Goal: Task Accomplishment & Management: Complete application form

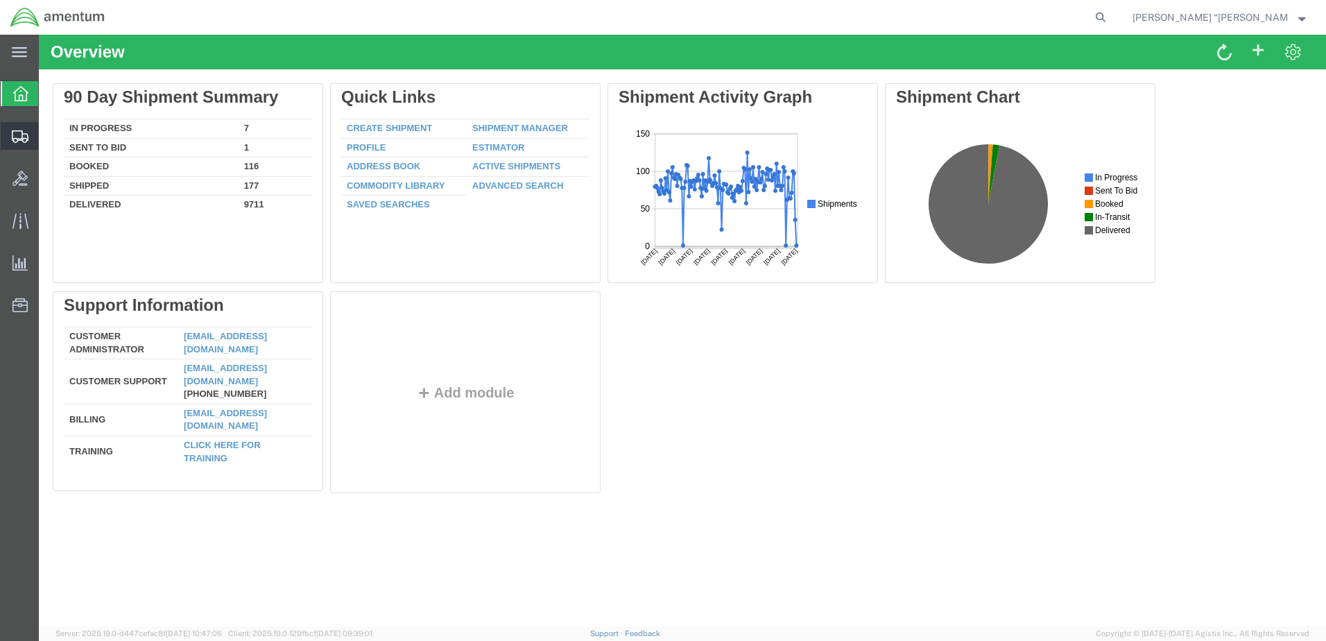
click at [0, 0] on span "Create Shipment" at bounding box center [0, 0] width 0 height 0
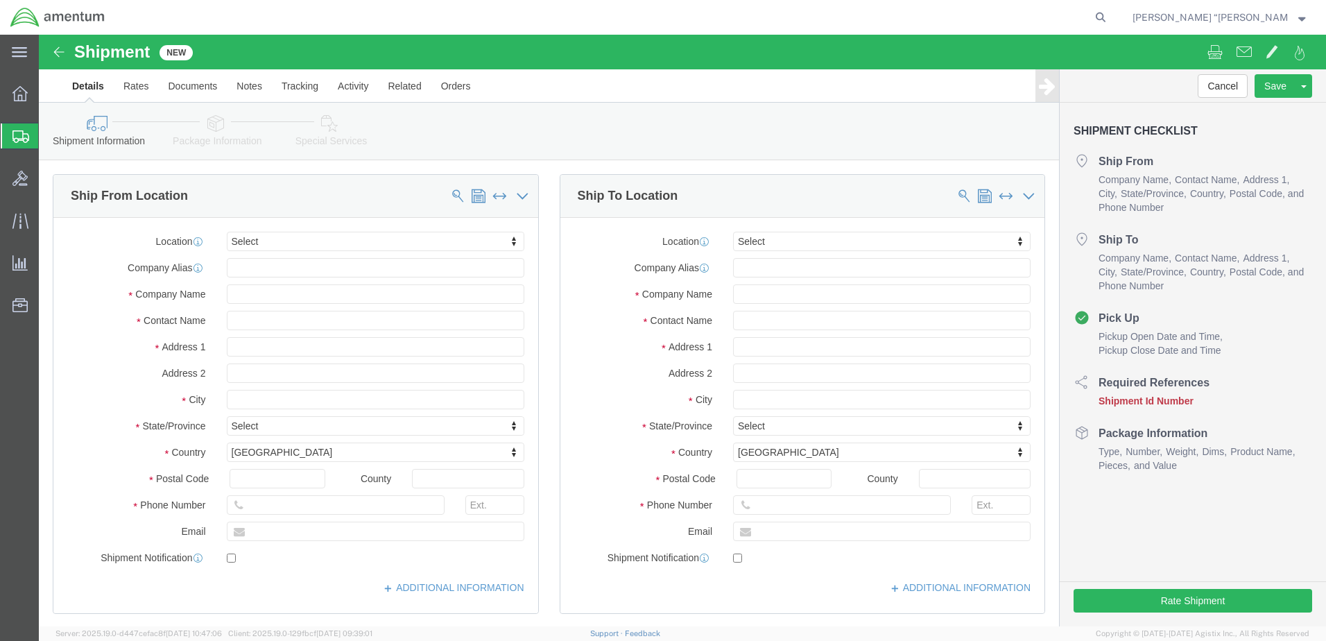
select select
type input "gfl"
select select "49920"
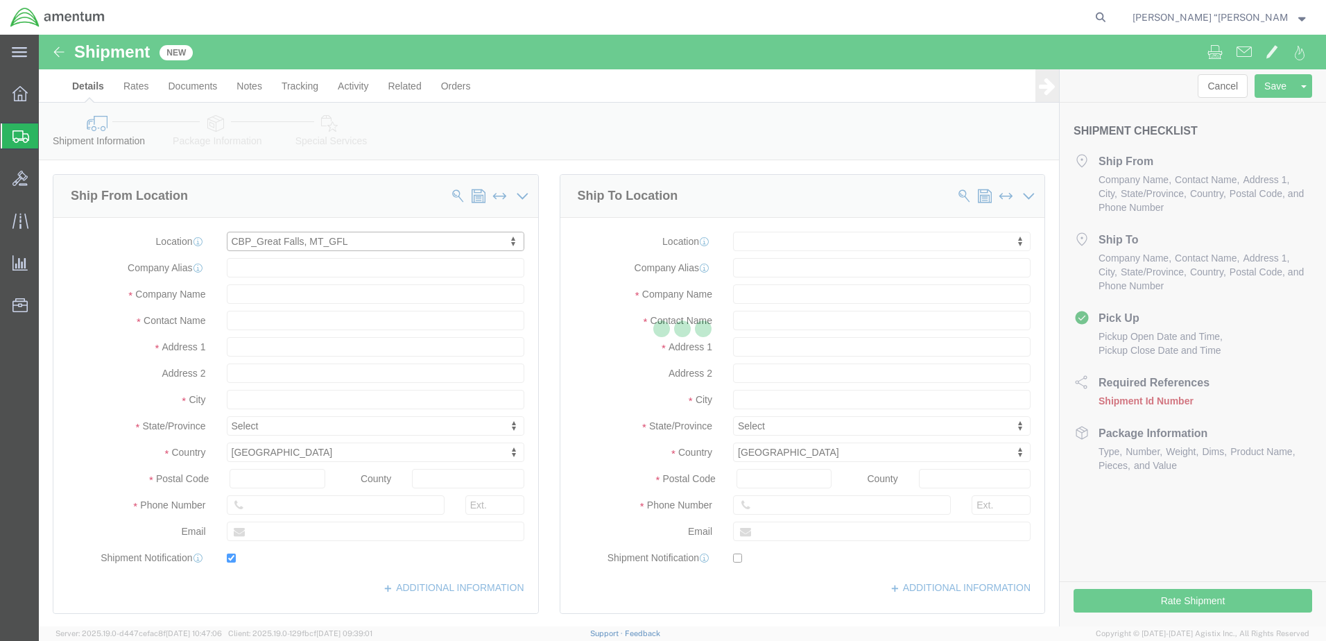
type input "[GEOGRAPHIC_DATA]"
type input "59404"
type input "[PHONE_NUMBER]"
type input "[PERSON_NAME][EMAIL_ADDRESS][PERSON_NAME][DOMAIN_NAME]"
checkbox input "true"
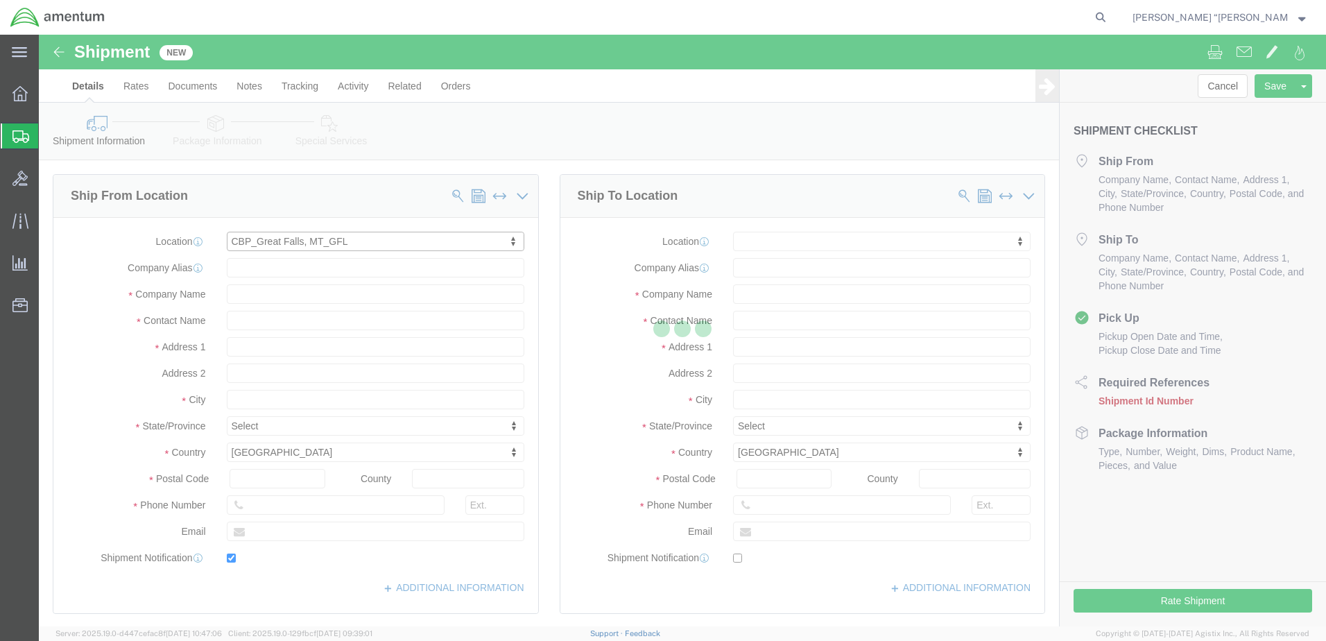
type input "Amentum Services, Inc"
type input "[PERSON_NAME] “[PERSON_NAME]” [PERSON_NAME]"
type input "[GEOGRAPHIC_DATA]"
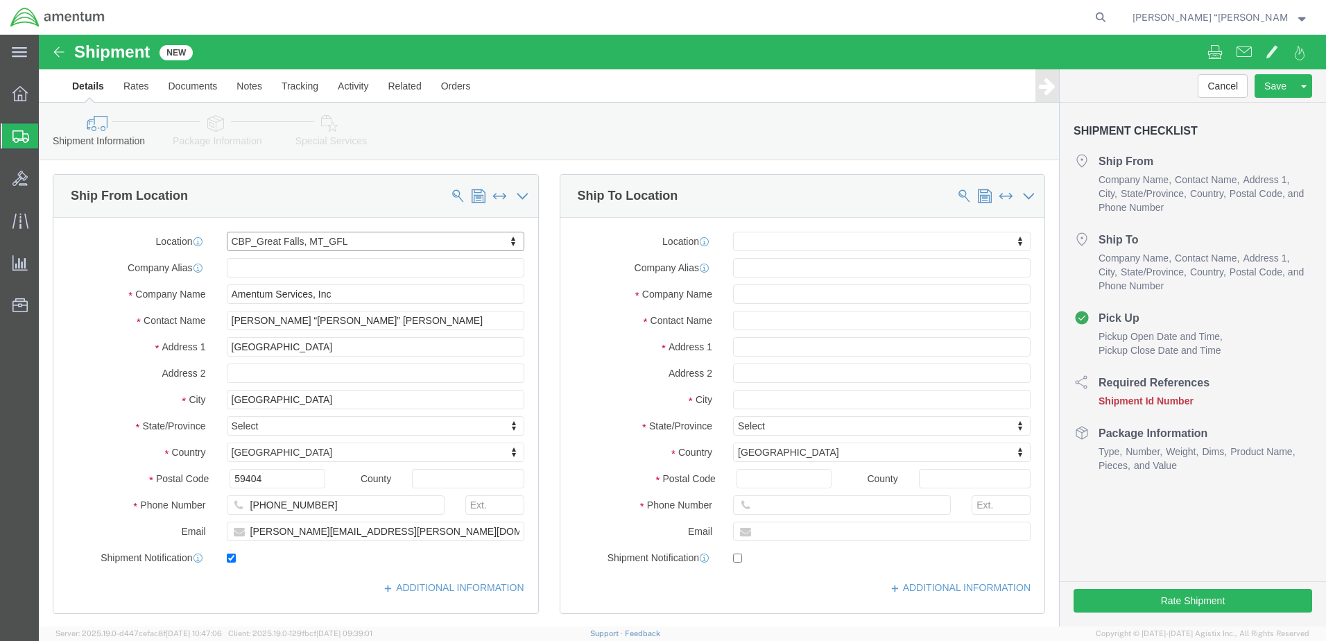
select select "MT"
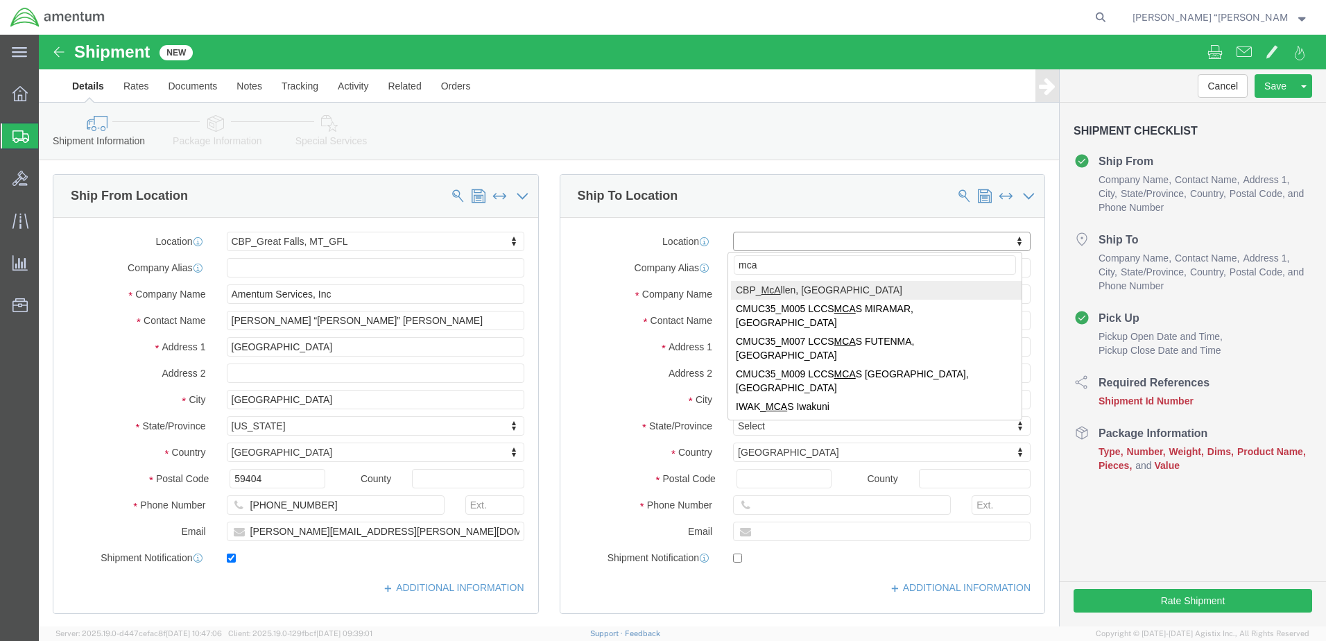
type input "mca"
select select "49941"
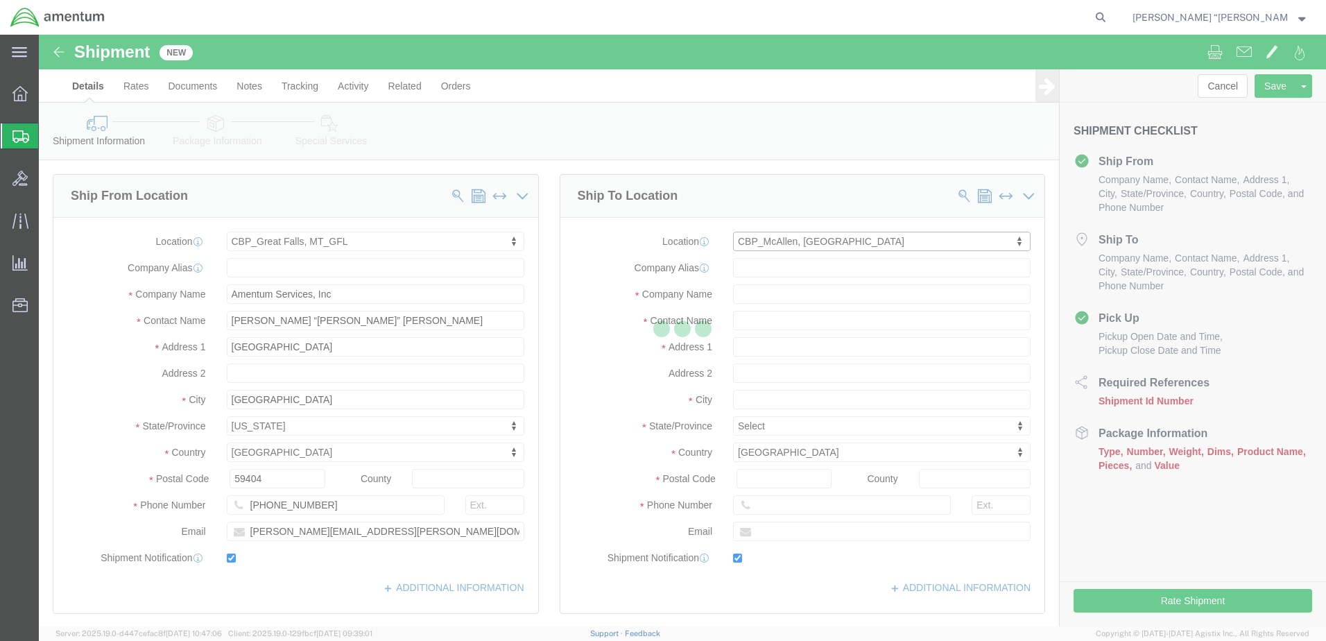
type input "[STREET_ADDRESS]"
type input "32C"
type input "78503"
type input "[PHONE_NUMBER]"
type input "[PERSON_NAME][EMAIL_ADDRESS][PERSON_NAME][DOMAIN_NAME]"
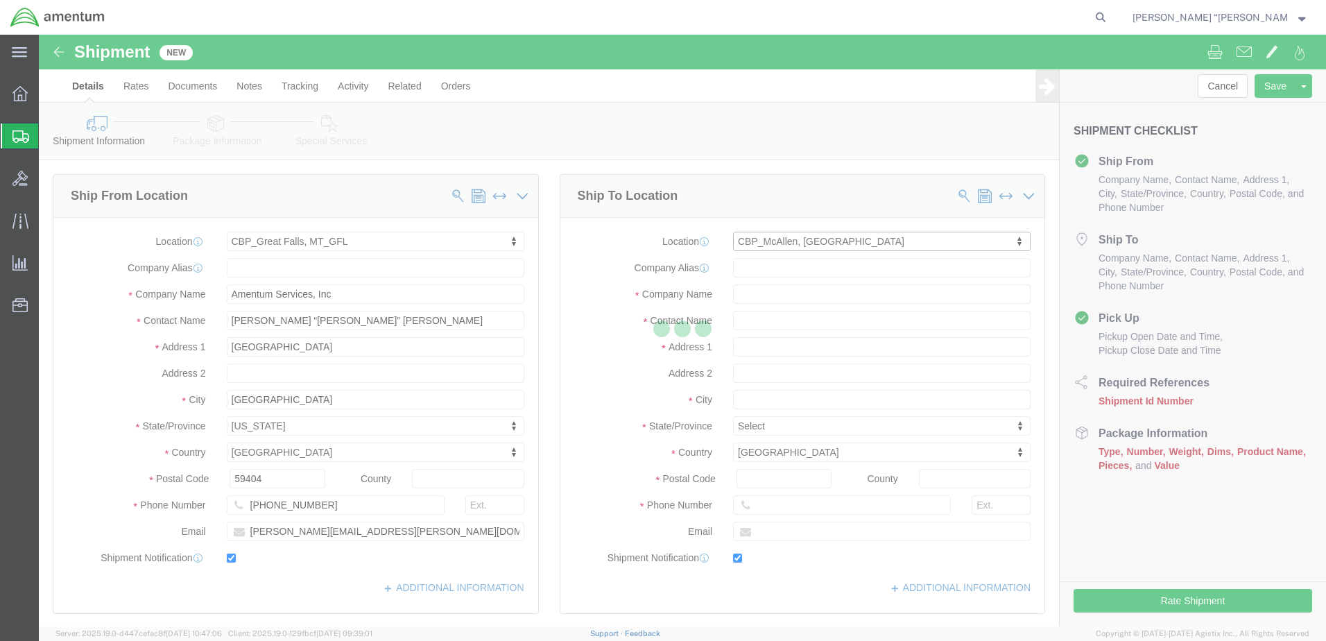
checkbox input "true"
type input "Amentum Services, Inc"
type input "[PERSON_NAME]"
type input "McAllen"
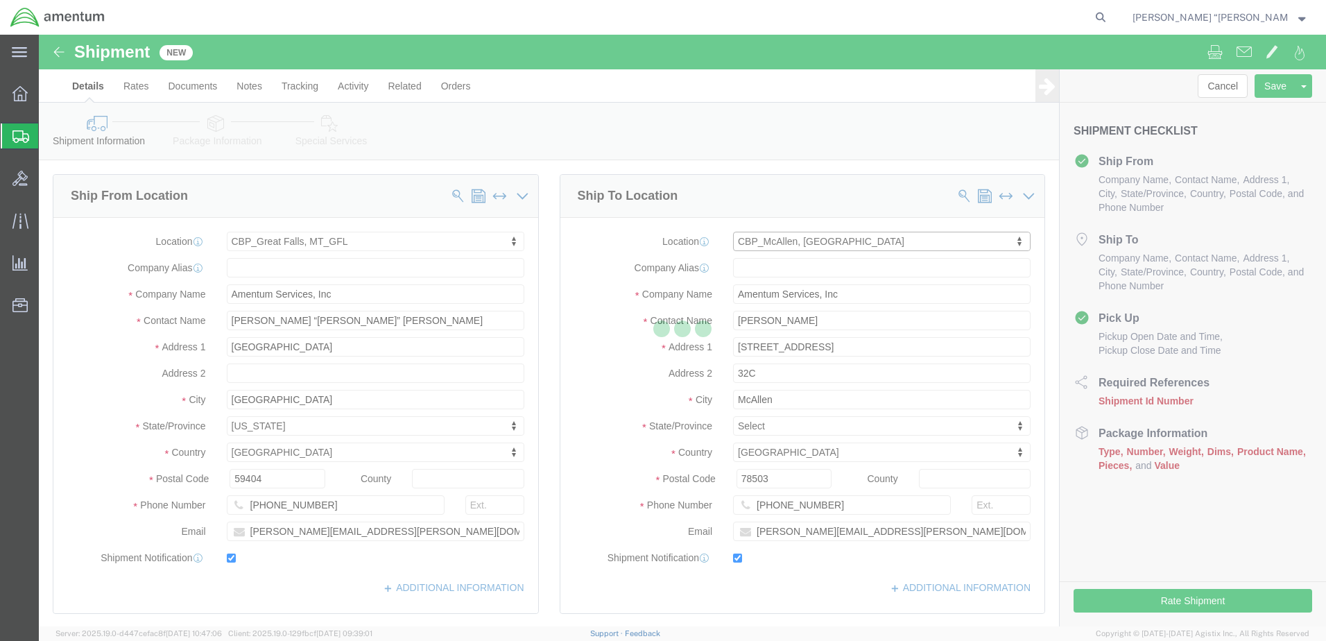
select select "[GEOGRAPHIC_DATA]"
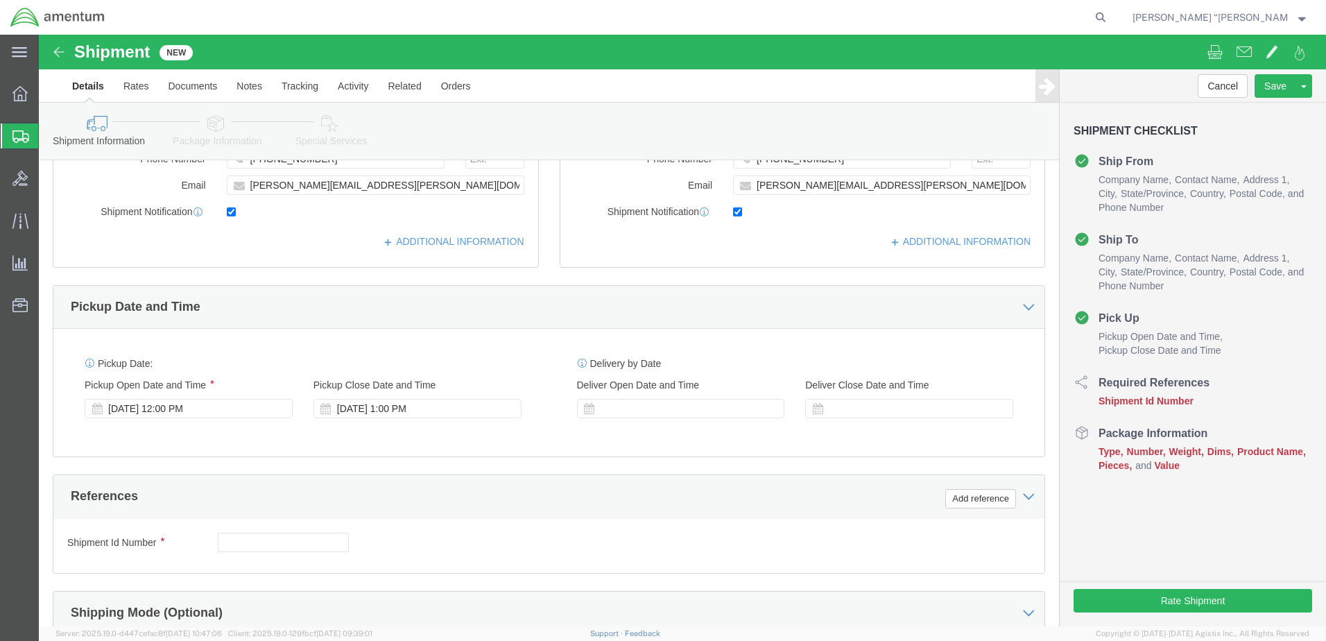
scroll to position [347, 0]
click button "Add reference"
drag, startPoint x: 911, startPoint y: 454, endPoint x: 904, endPoint y: 456, distance: 7.1
click button "Add reference"
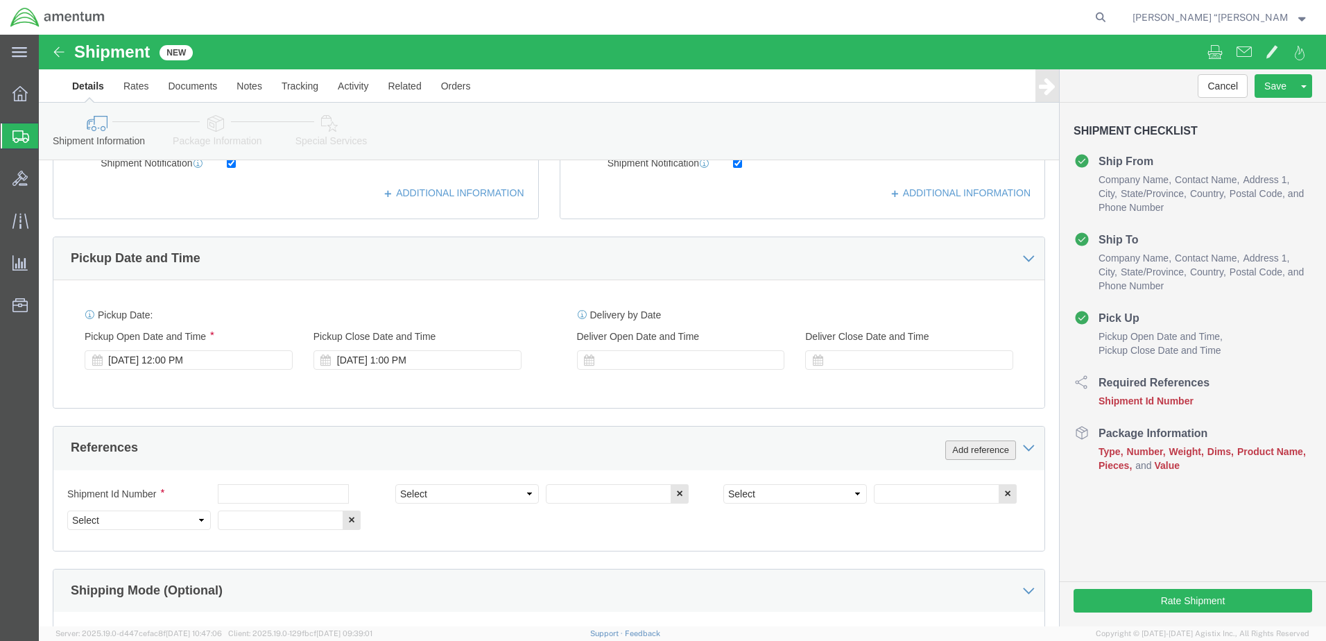
scroll to position [485, 0]
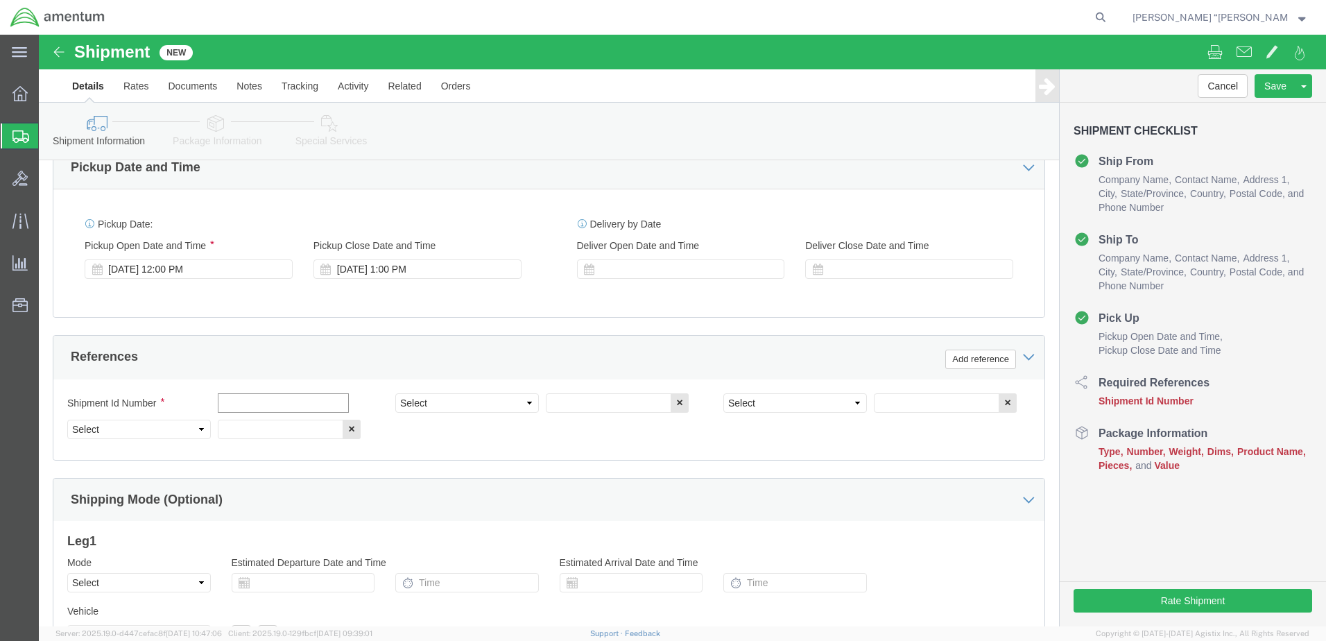
click input "text"
type input "511-001755"
click select "Select Account Type Activity ID Airline Appointment Number ASN Batch Request # …"
select select "CUSTREF"
click select "Select Account Type Activity ID Airline Appointment Number ASN Batch Request # …"
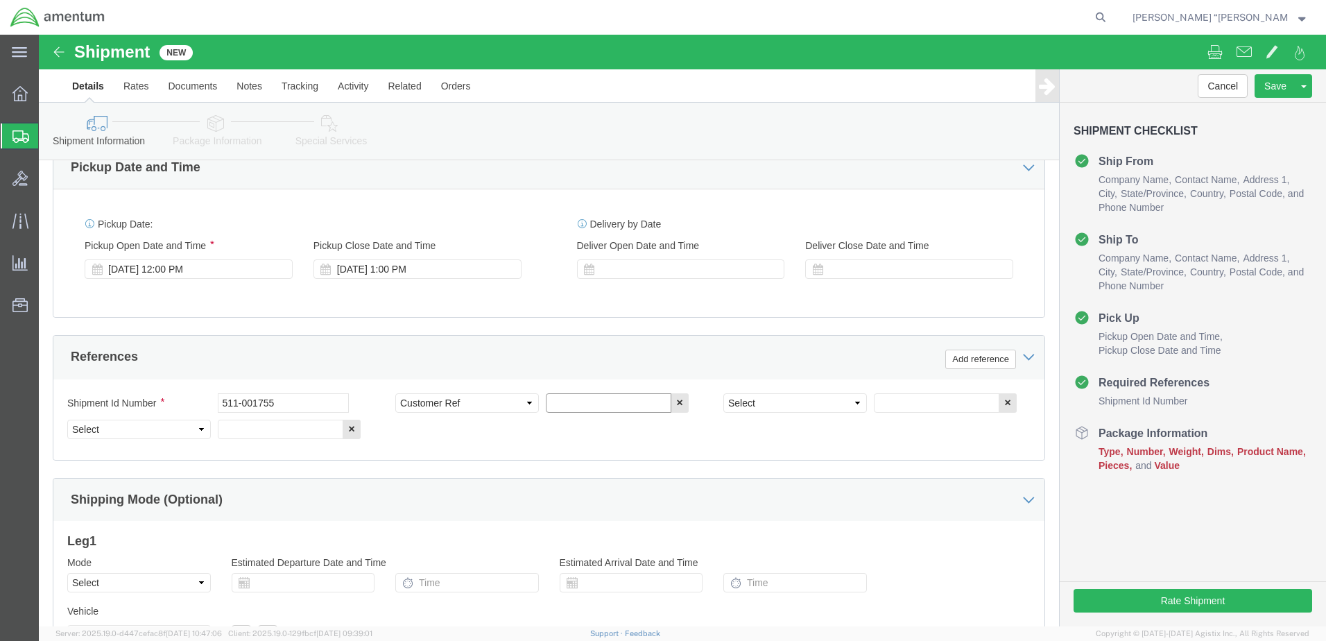
click input "text"
type input "f"
type input "FILTER"
click select "Select Account Type Activity ID Airline Appointment Number ASN Batch Request # …"
select select "DEPT"
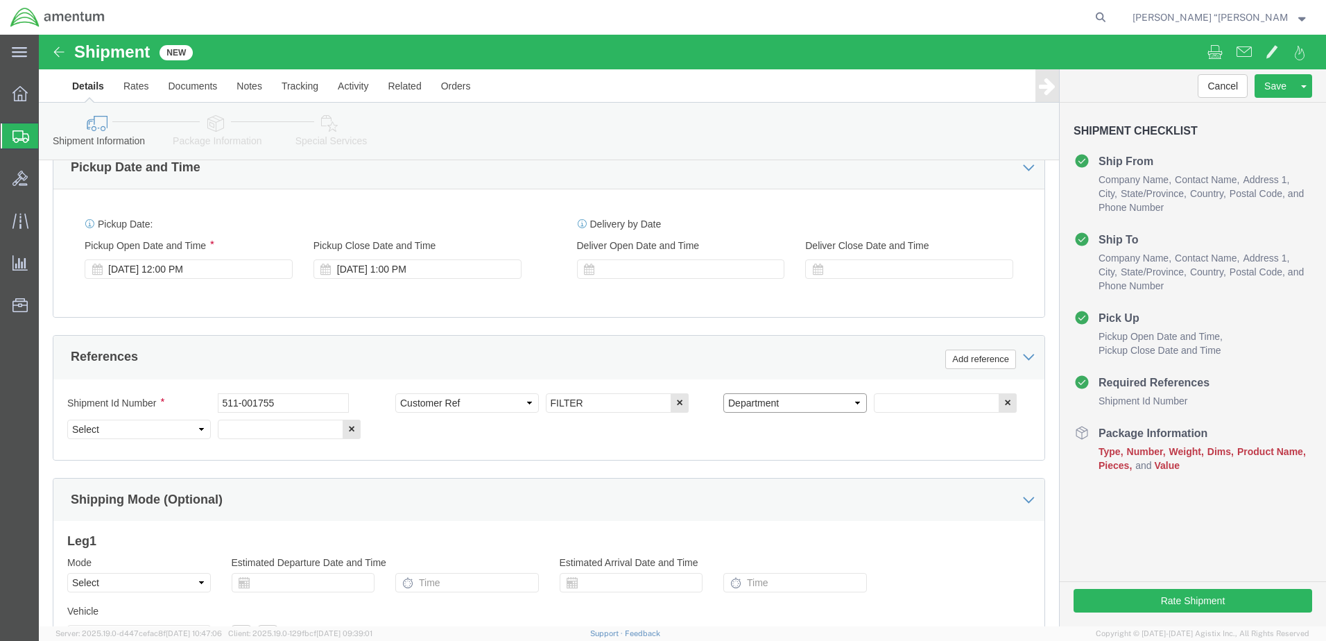
click select "Select Account Type Activity ID Airline Appointment Number ASN Batch Request # …"
click input "text"
type input "CBP"
click select "Select Account Type Activity ID Airline Appointment Number ASN Batch Request # …"
select select "PROJNUM"
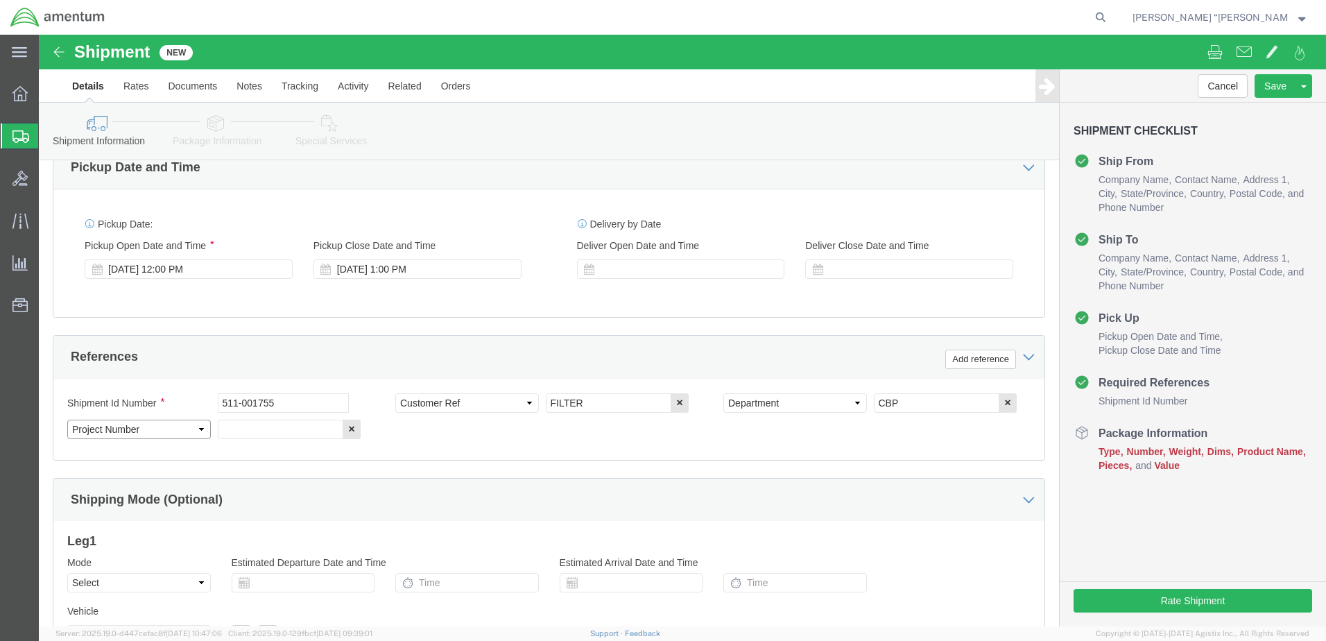
click select "Select Account Type Activity ID Airline Appointment Number ASN Batch Request # …"
click input "text"
click input "6118.03.03.2219.000.GFN.0000"
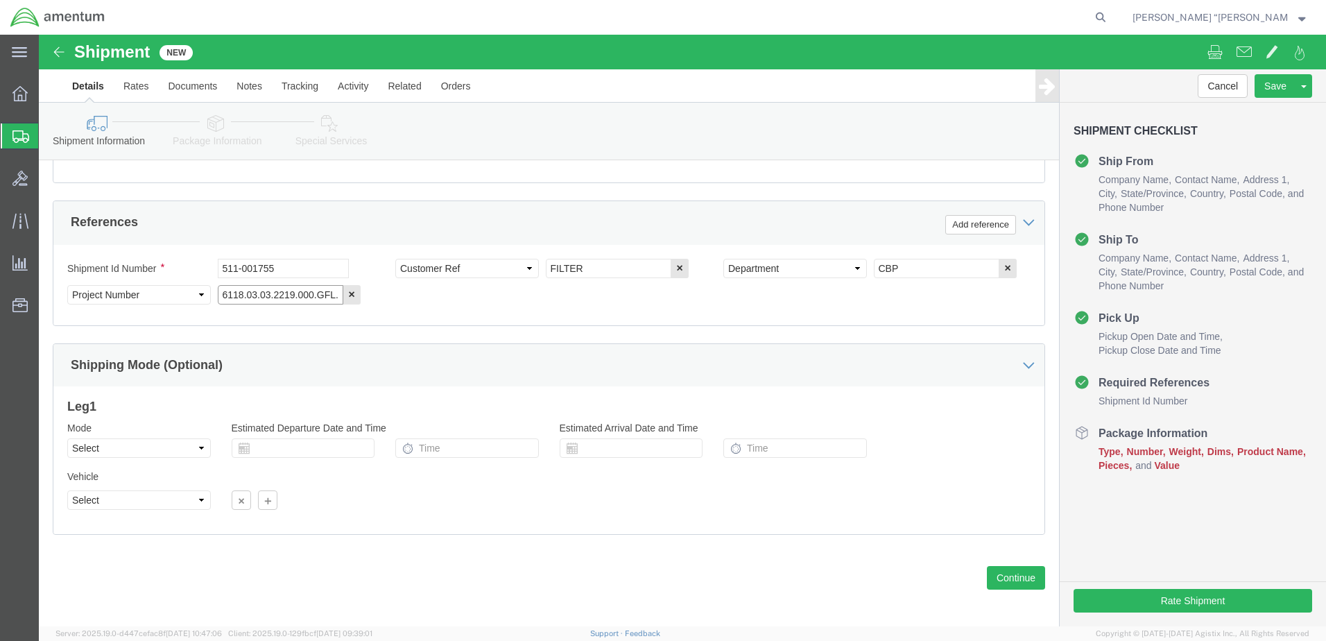
scroll to position [626, 0]
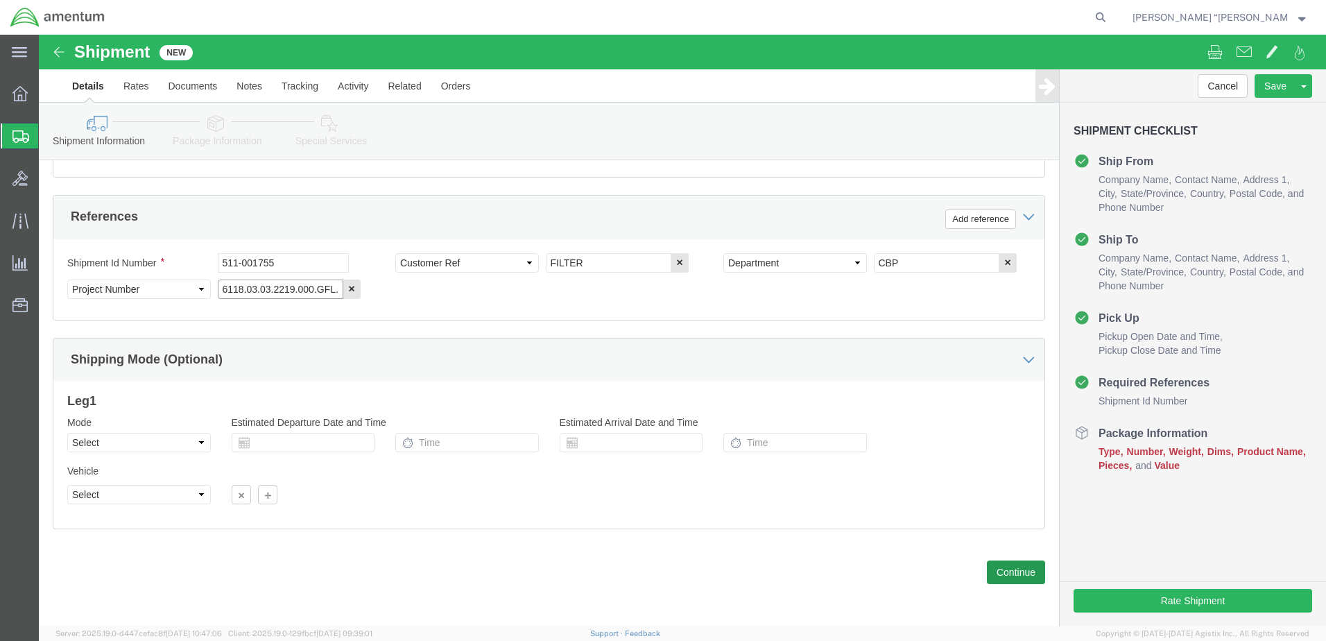
type input "6118.03.03.2219.000.GFL.0000"
click button "Continue"
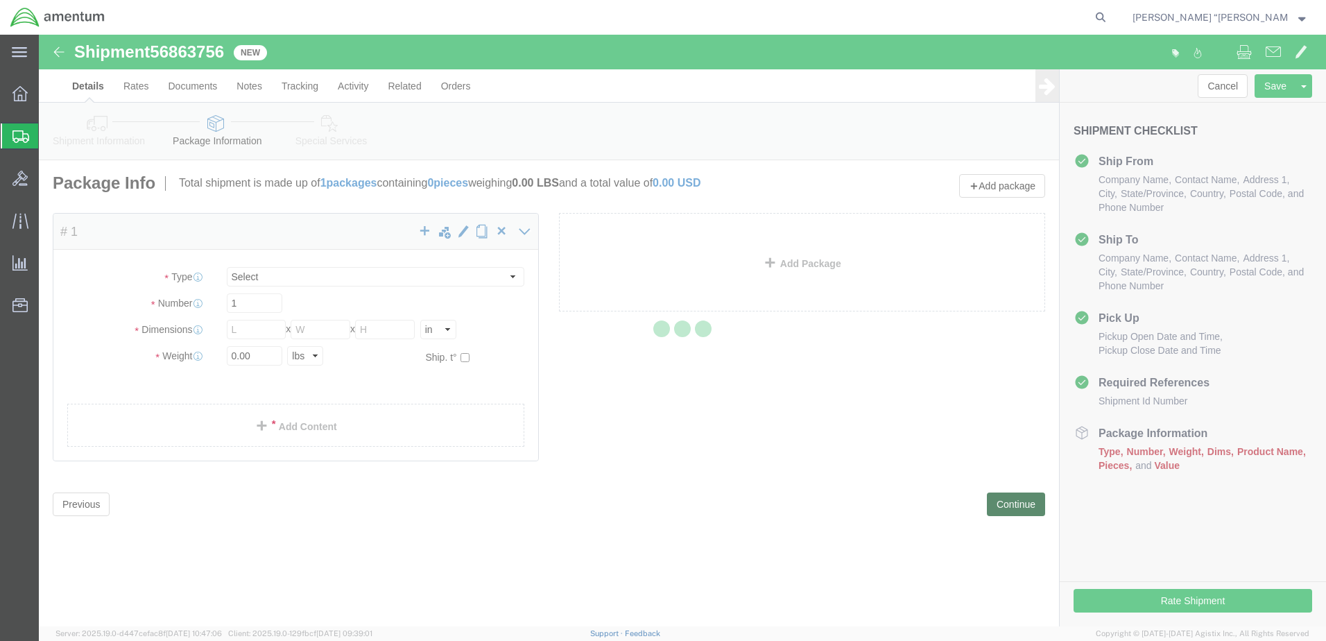
select select "CBOX"
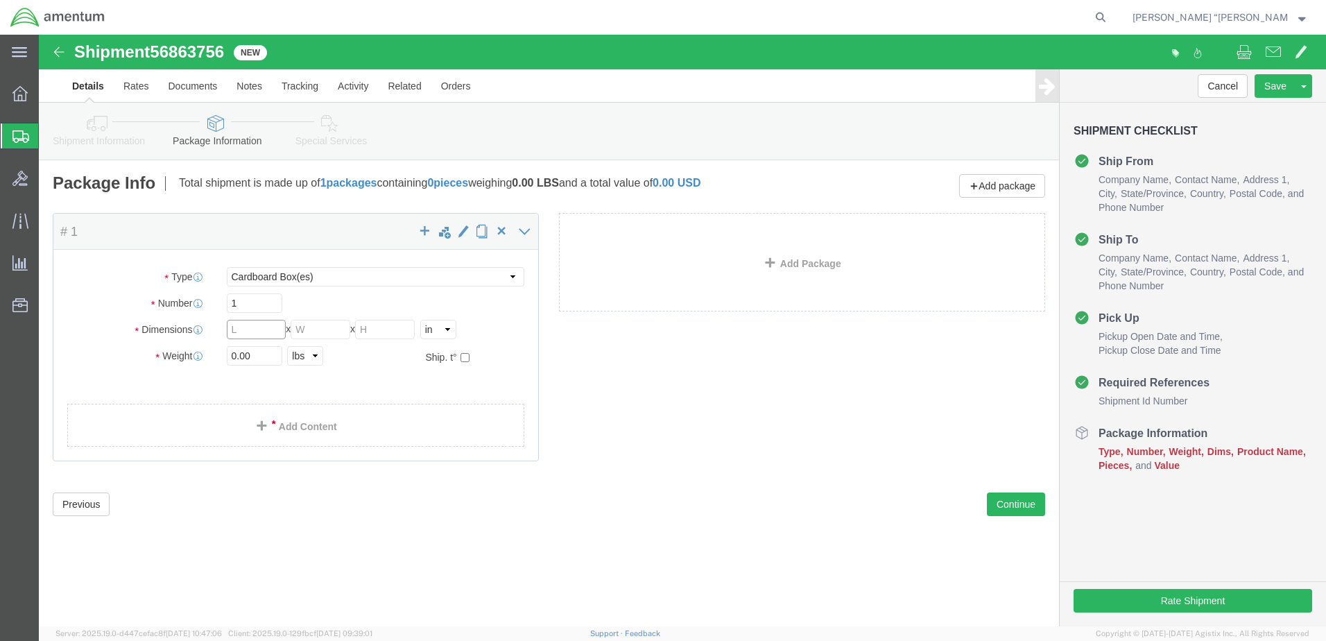
click input "text"
type input "6"
type input "1.0"
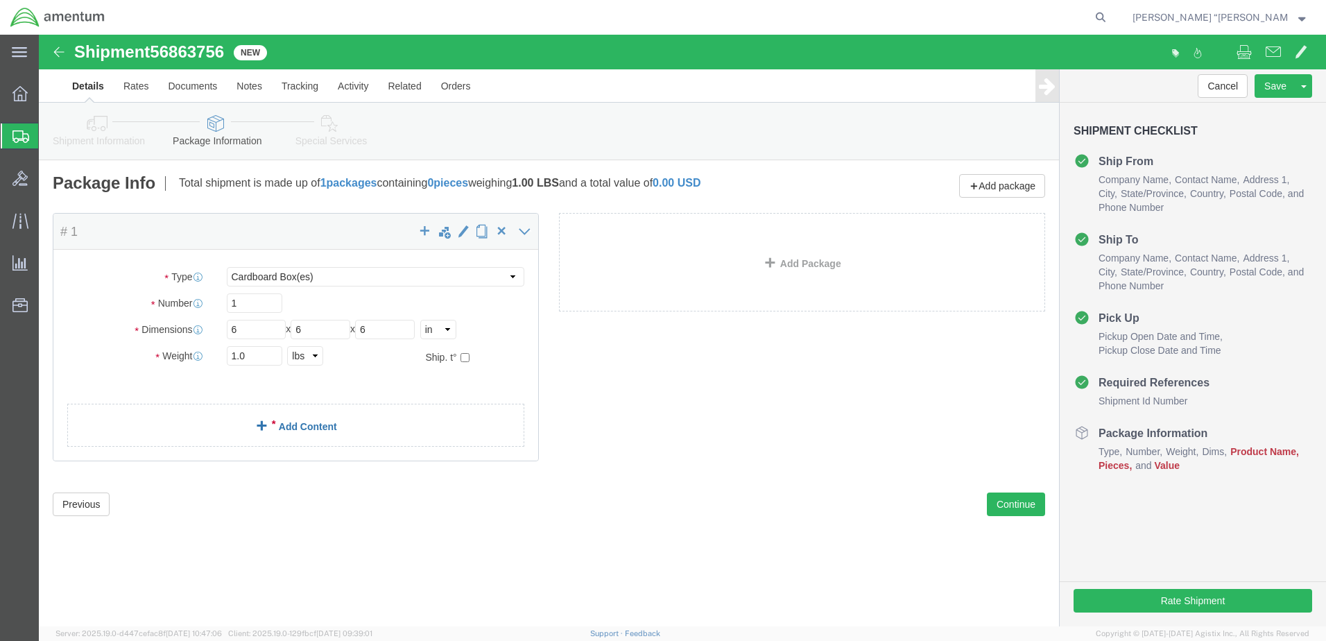
click link "Add Content"
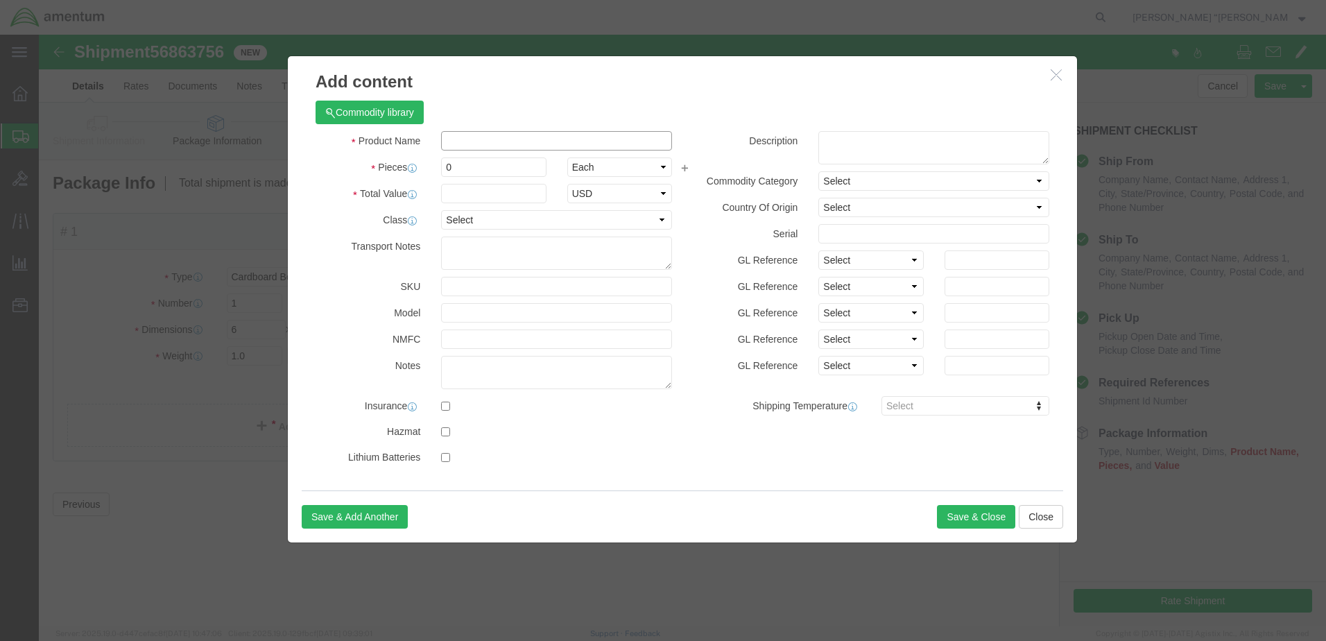
click input "text"
type input "FILTER"
click input "0"
type input "1"
click input "text"
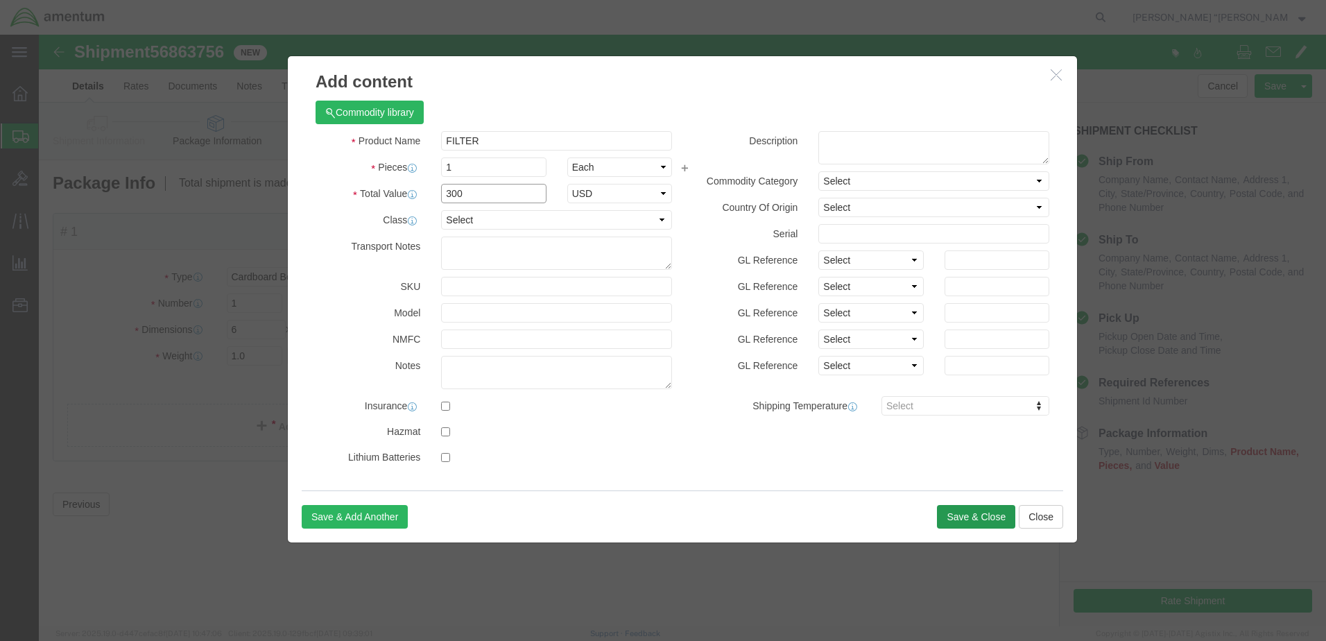
type input "300"
click button "Save & Close"
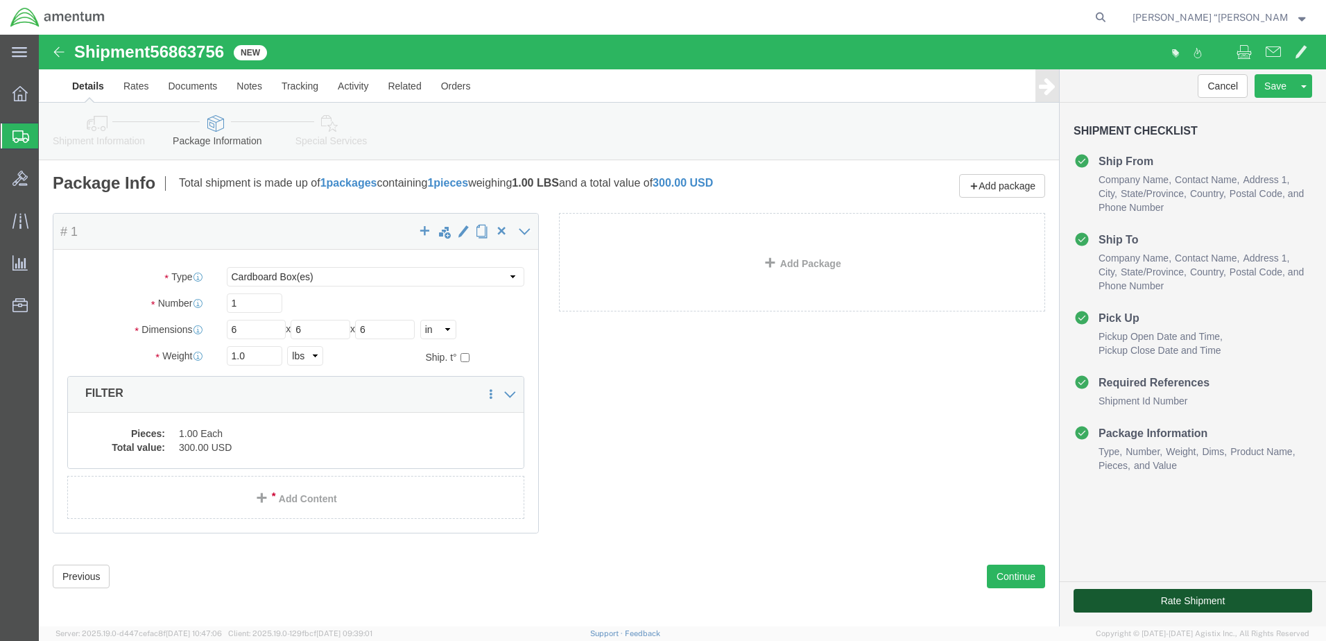
drag, startPoint x: 1130, startPoint y: 562, endPoint x: 1111, endPoint y: 564, distance: 19.5
click button "Rate Shipment"
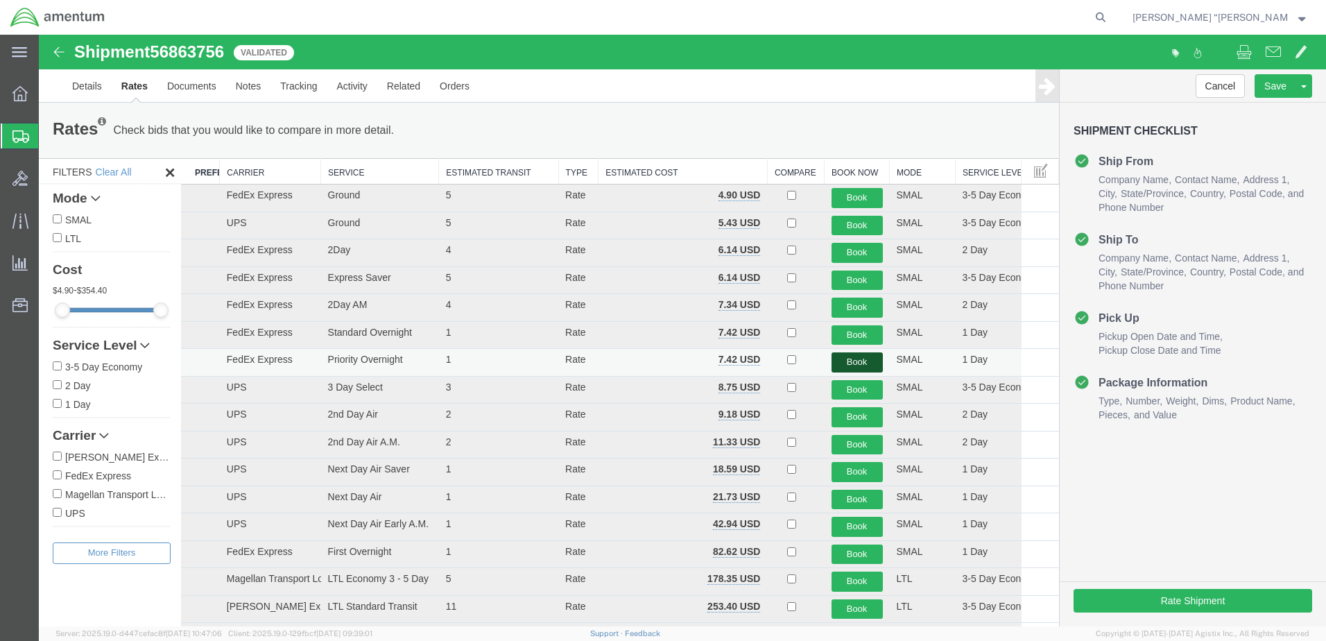
click at [836, 358] on button "Book" at bounding box center [857, 362] width 51 height 20
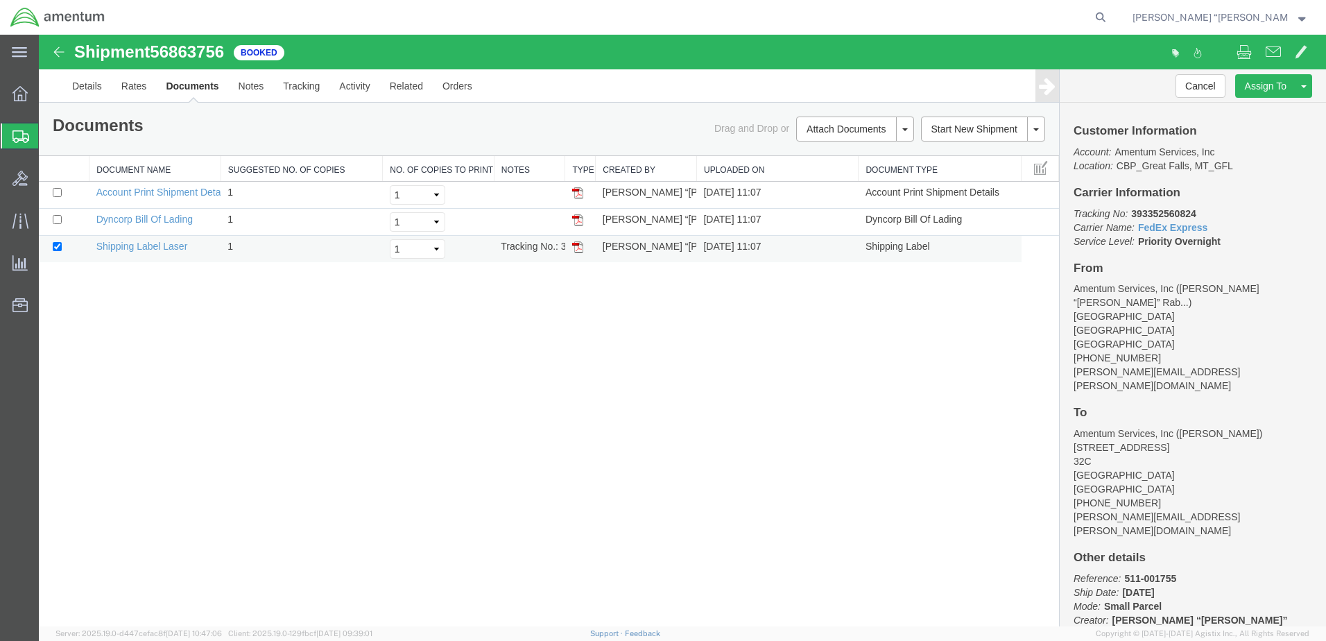
click at [579, 247] on img at bounding box center [577, 246] width 11 height 11
click at [1231, 239] on p "Tracking No: 393352560824 Carrier Name: FedEx Express FedEx Express Service Lev…" at bounding box center [1193, 228] width 239 height 42
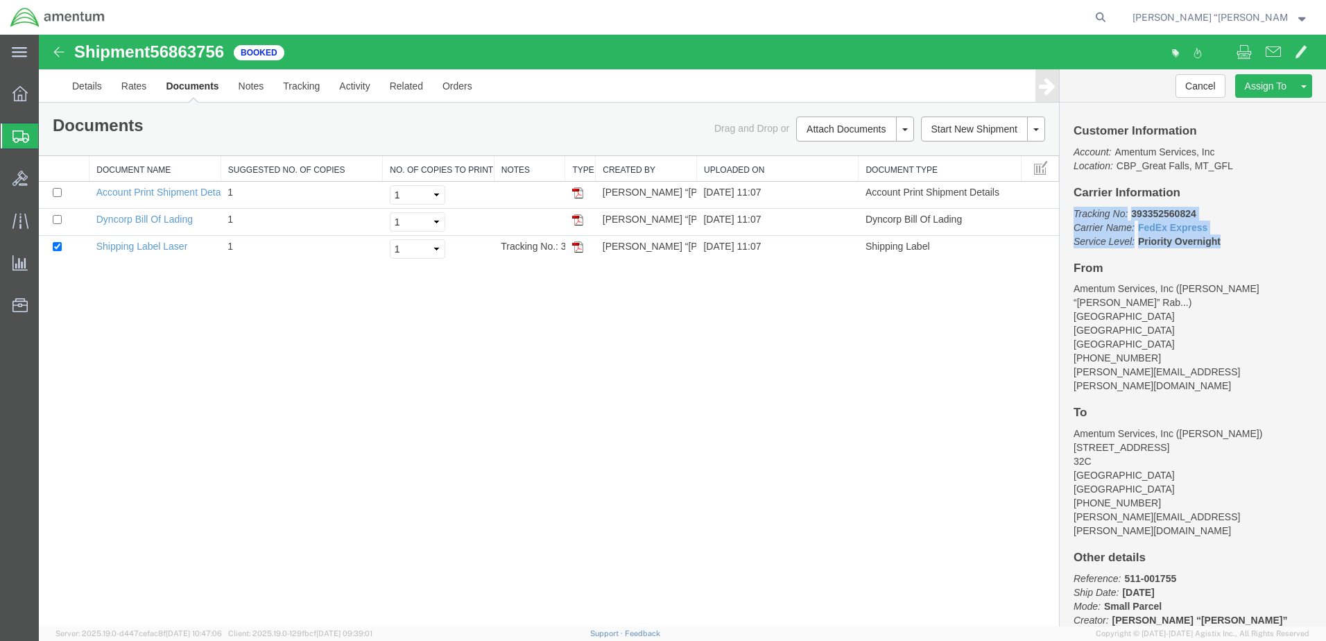
drag, startPoint x: 1231, startPoint y: 239, endPoint x: 1069, endPoint y: 210, distance: 164.9
click at [1069, 210] on div "Customer Information Account: Amentum Services, Inc Location: [GEOGRAPHIC_DATA]…" at bounding box center [1193, 365] width 266 height 524
copy p "Tracking No: 393352560824 Carrier Name: FedEx Express FedEx Express Service Lev…"
